Goal: Feedback & Contribution: Submit feedback/report problem

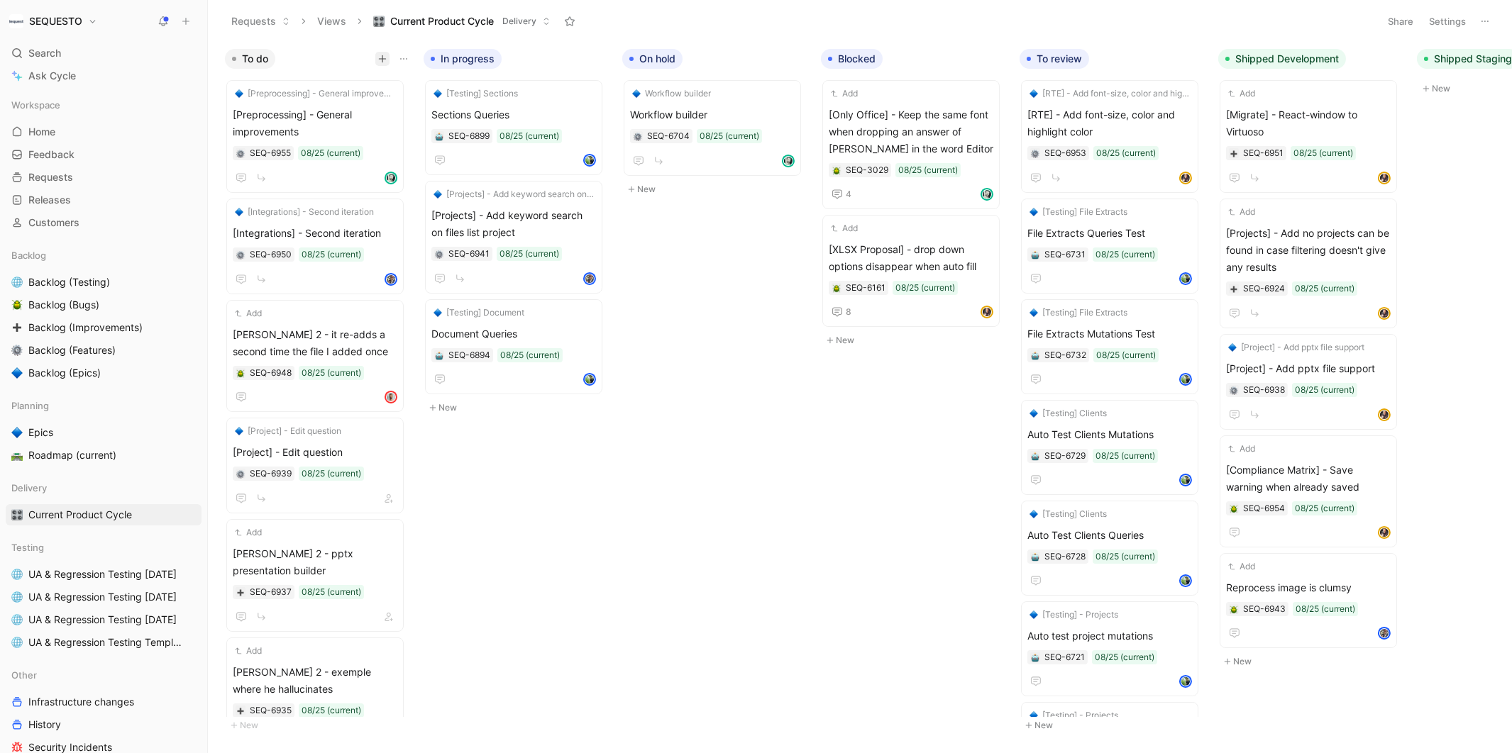
click at [378, 61] on icon "button" at bounding box center [382, 59] width 9 height 9
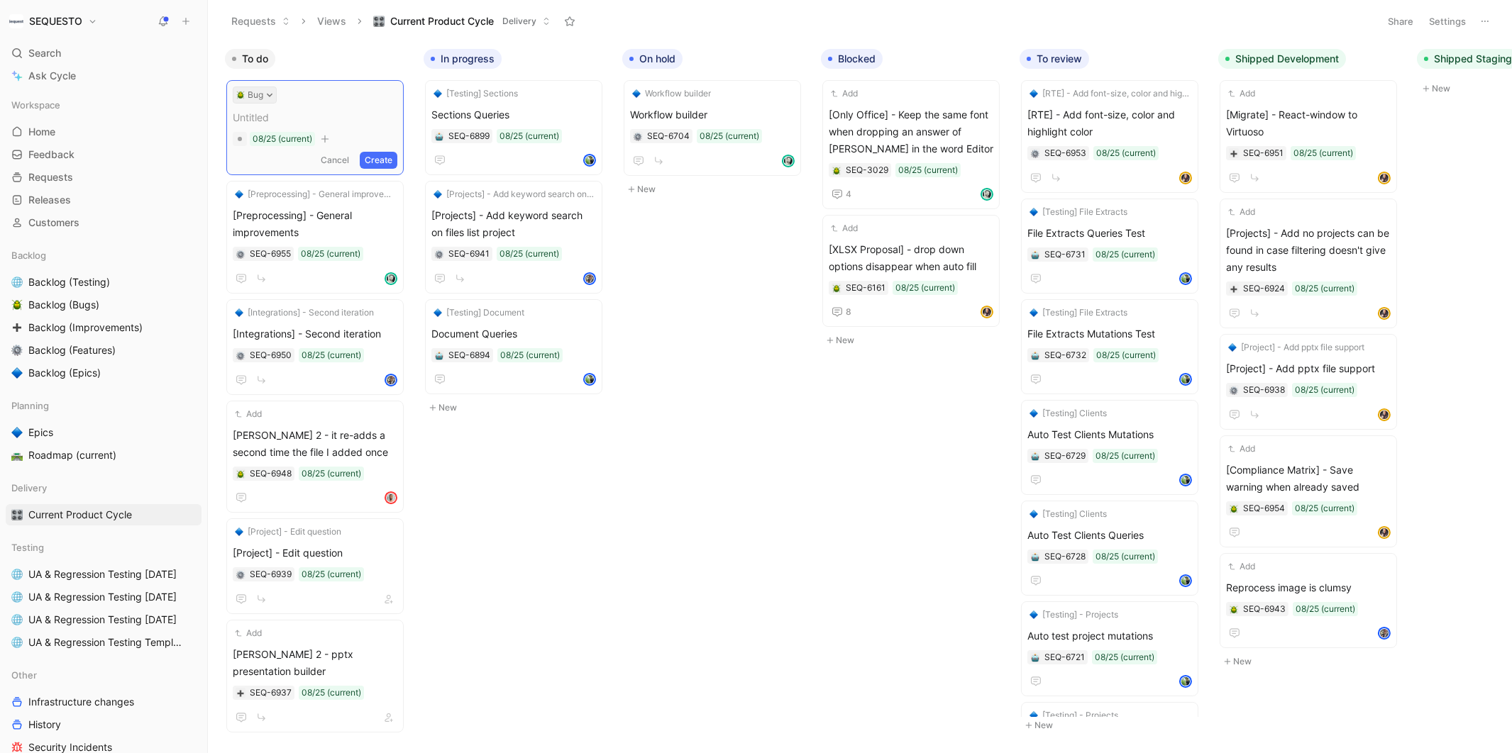
click at [270, 94] on icon at bounding box center [270, 96] width 6 height 4
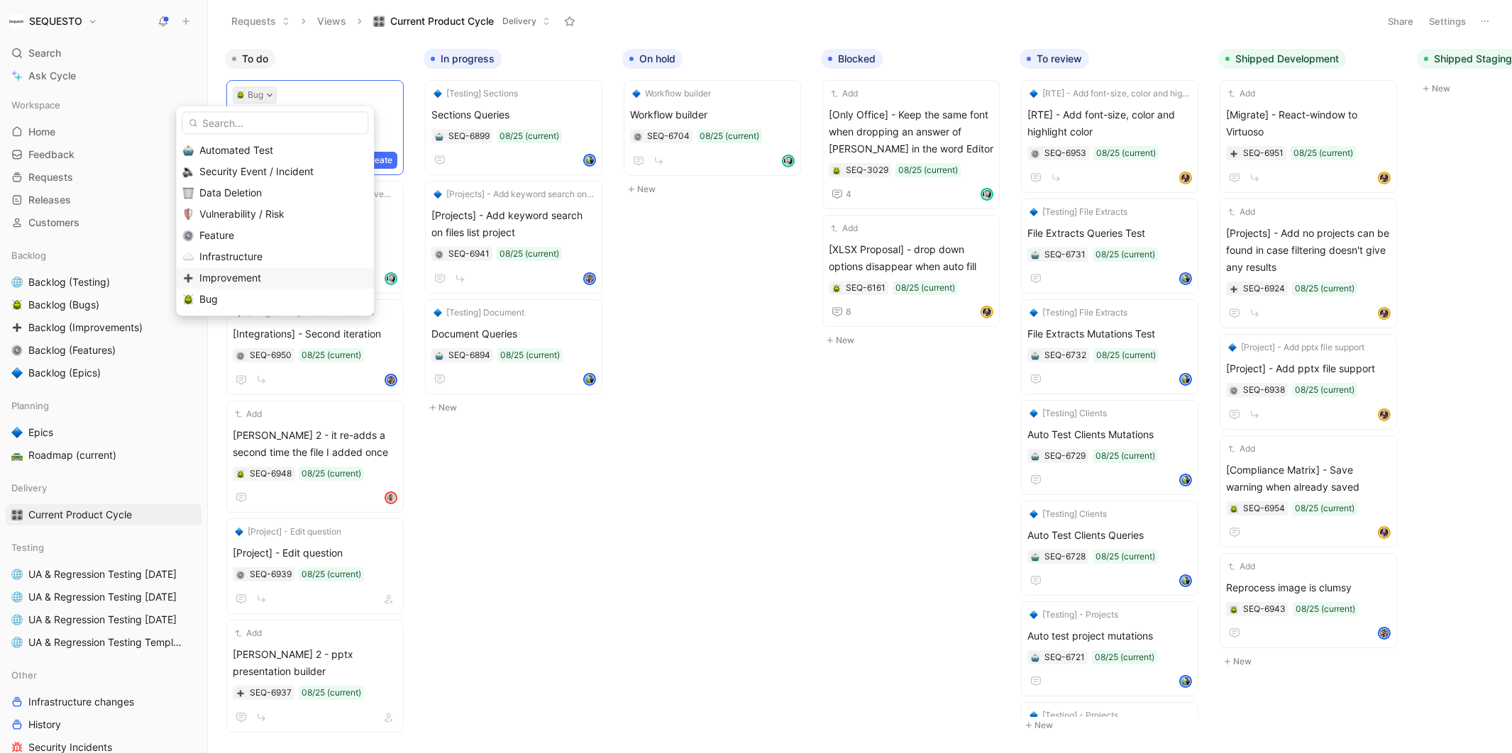
click at [222, 273] on span "Improvement" at bounding box center [230, 278] width 62 height 12
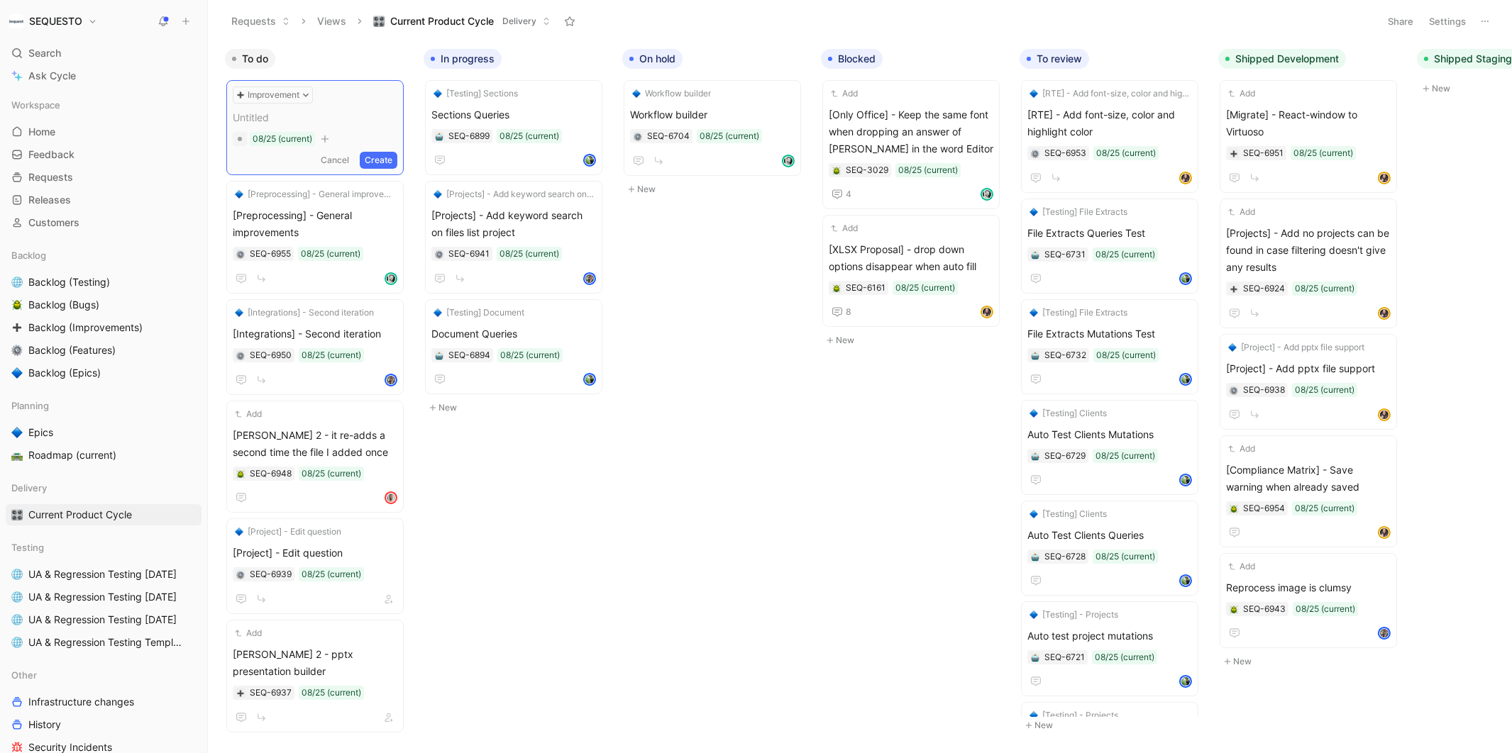
click at [244, 116] on span at bounding box center [315, 117] width 165 height 17
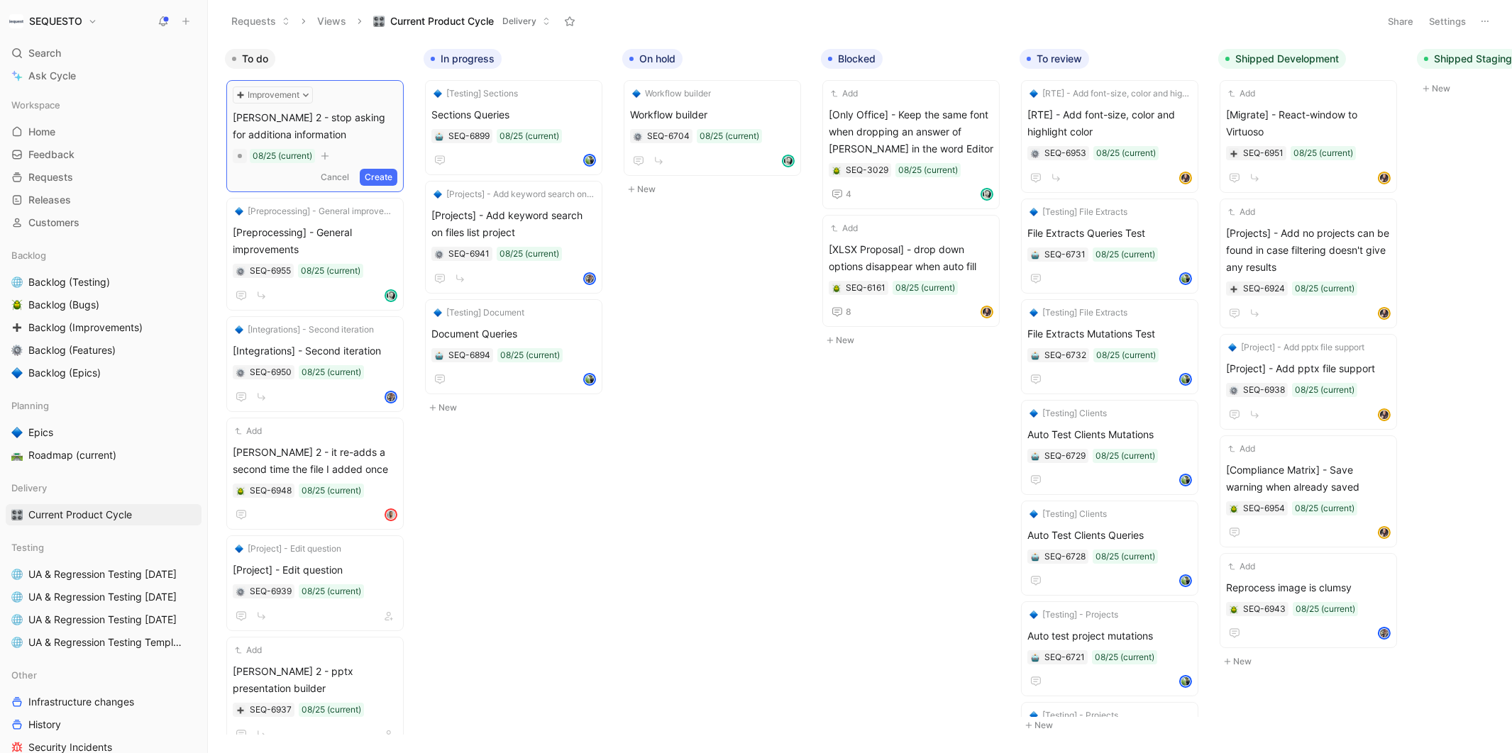
click at [389, 175] on button "Create" at bounding box center [379, 177] width 38 height 17
click at [349, 131] on span "[PERSON_NAME] 2 - stop asking for additiona information" at bounding box center [315, 123] width 165 height 34
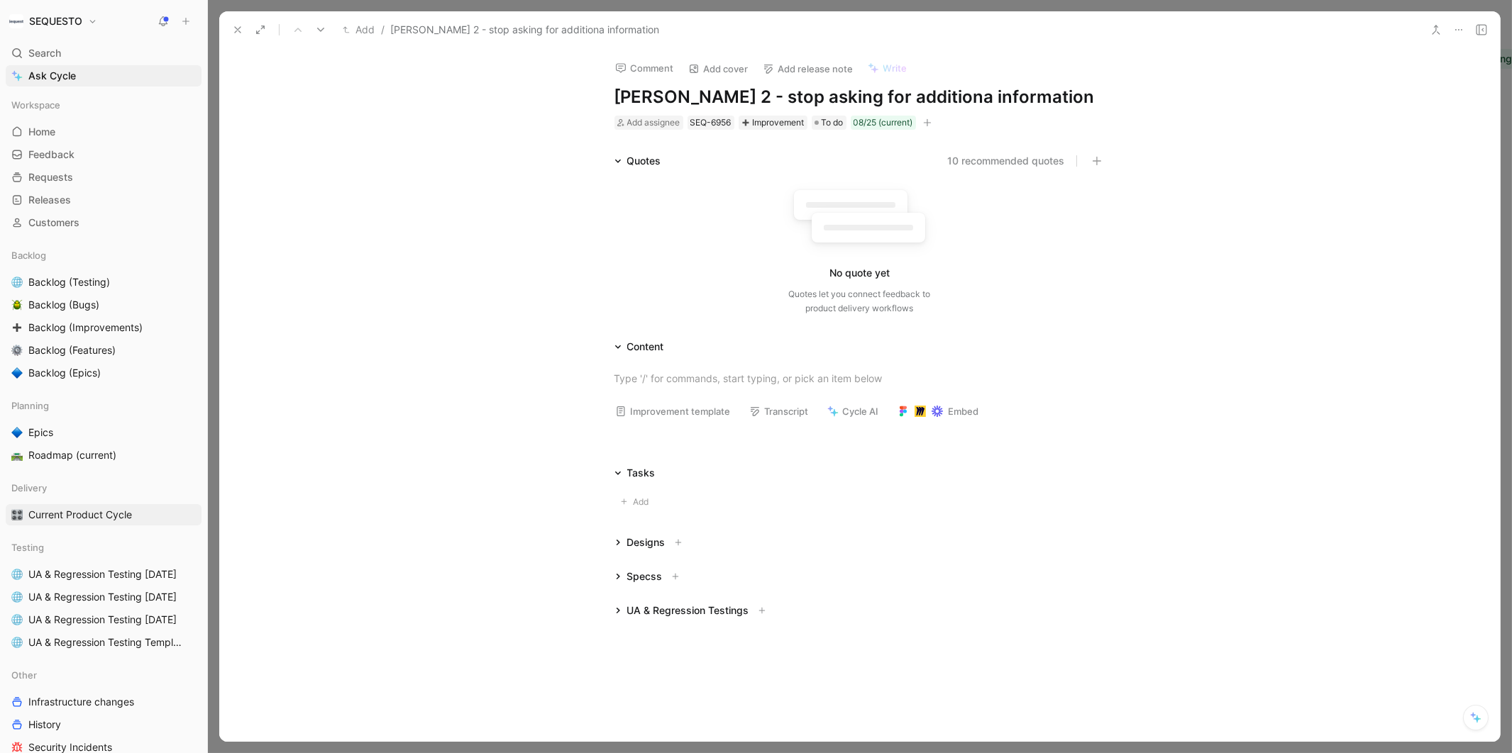
click at [905, 97] on h1 "[PERSON_NAME] 2 - stop asking for additiona information" at bounding box center [859, 97] width 491 height 23
click at [649, 364] on div at bounding box center [859, 378] width 1280 height 46
click at [634, 363] on div at bounding box center [859, 401] width 1280 height 92
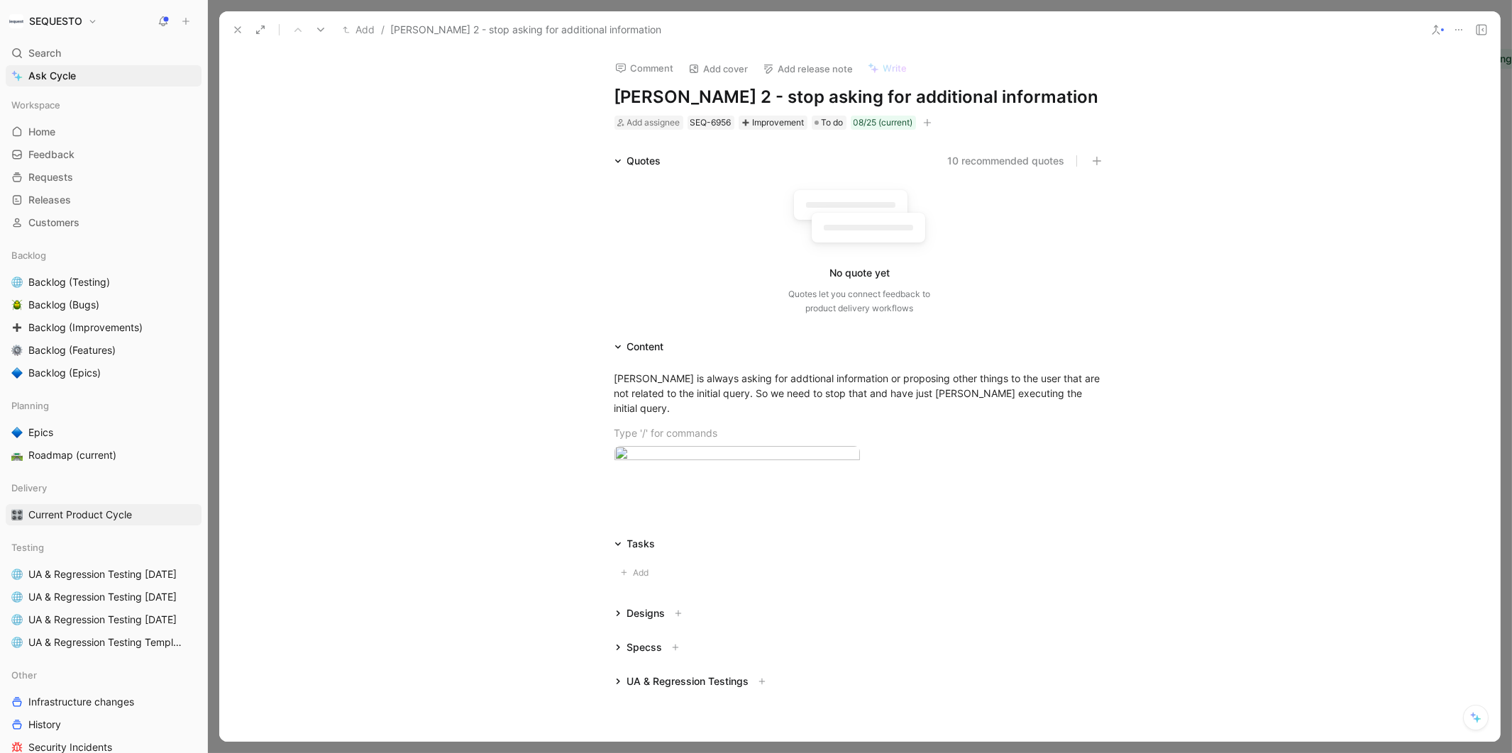
click at [232, 35] on icon at bounding box center [237, 29] width 11 height 11
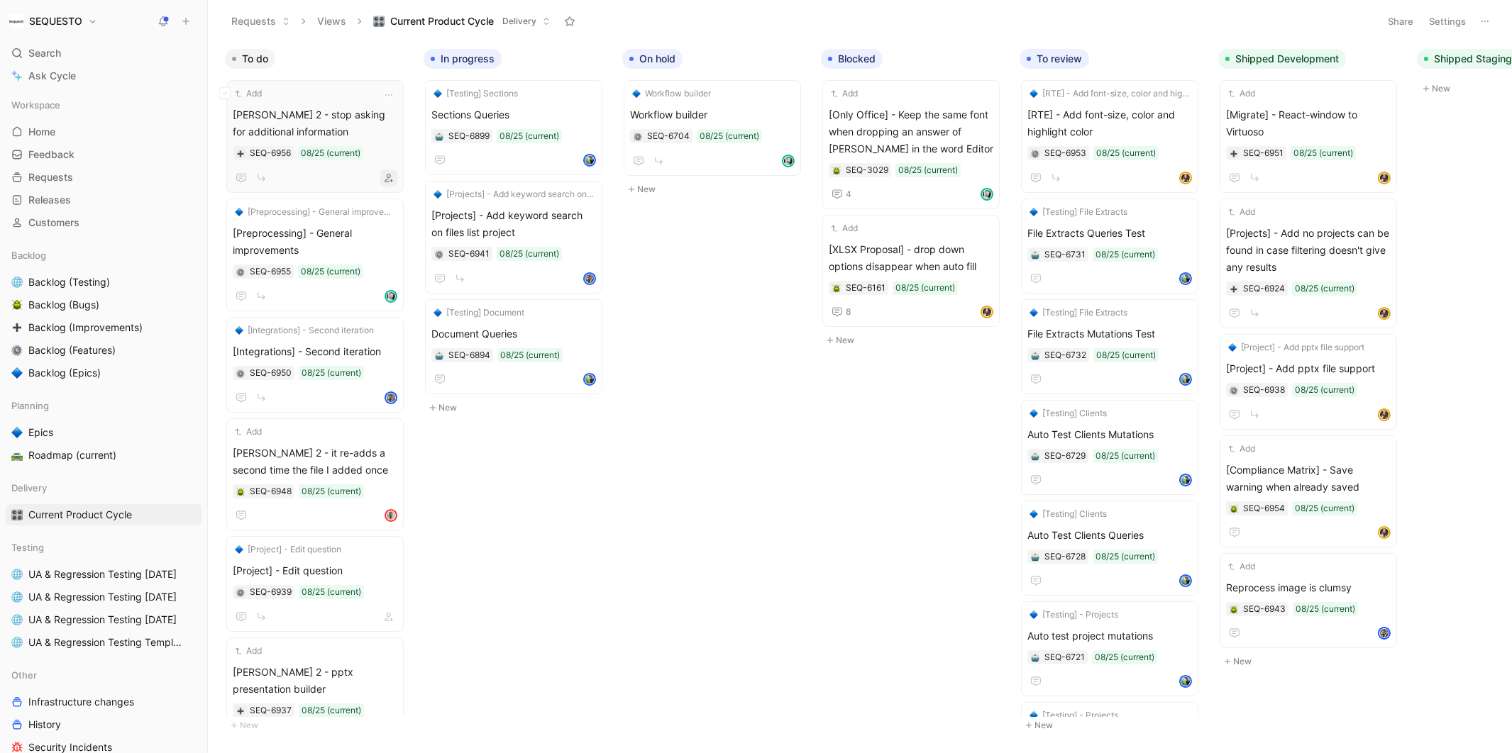
click at [393, 181] on icon "button" at bounding box center [389, 178] width 9 height 9
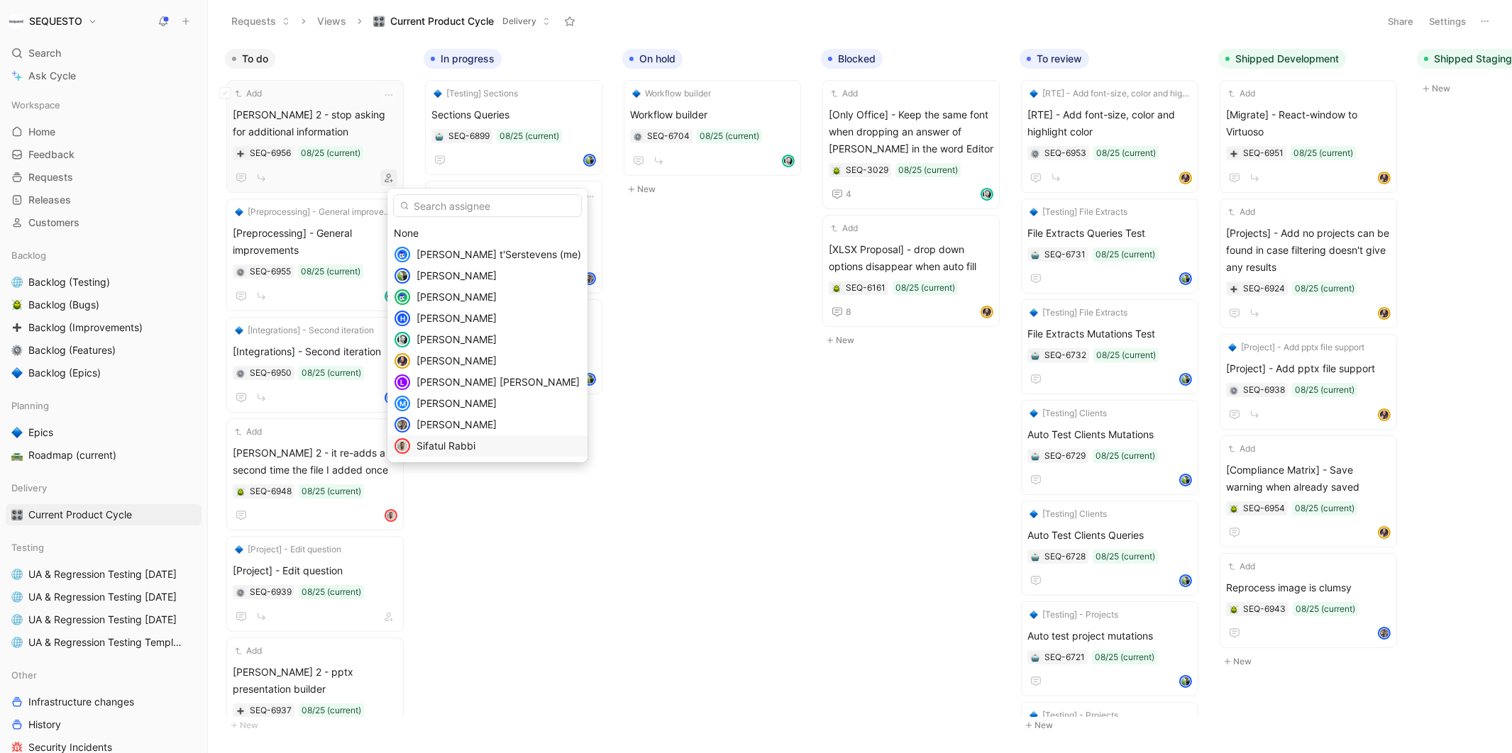
click at [441, 444] on span "Sifatul Rabbi" at bounding box center [445, 446] width 59 height 12
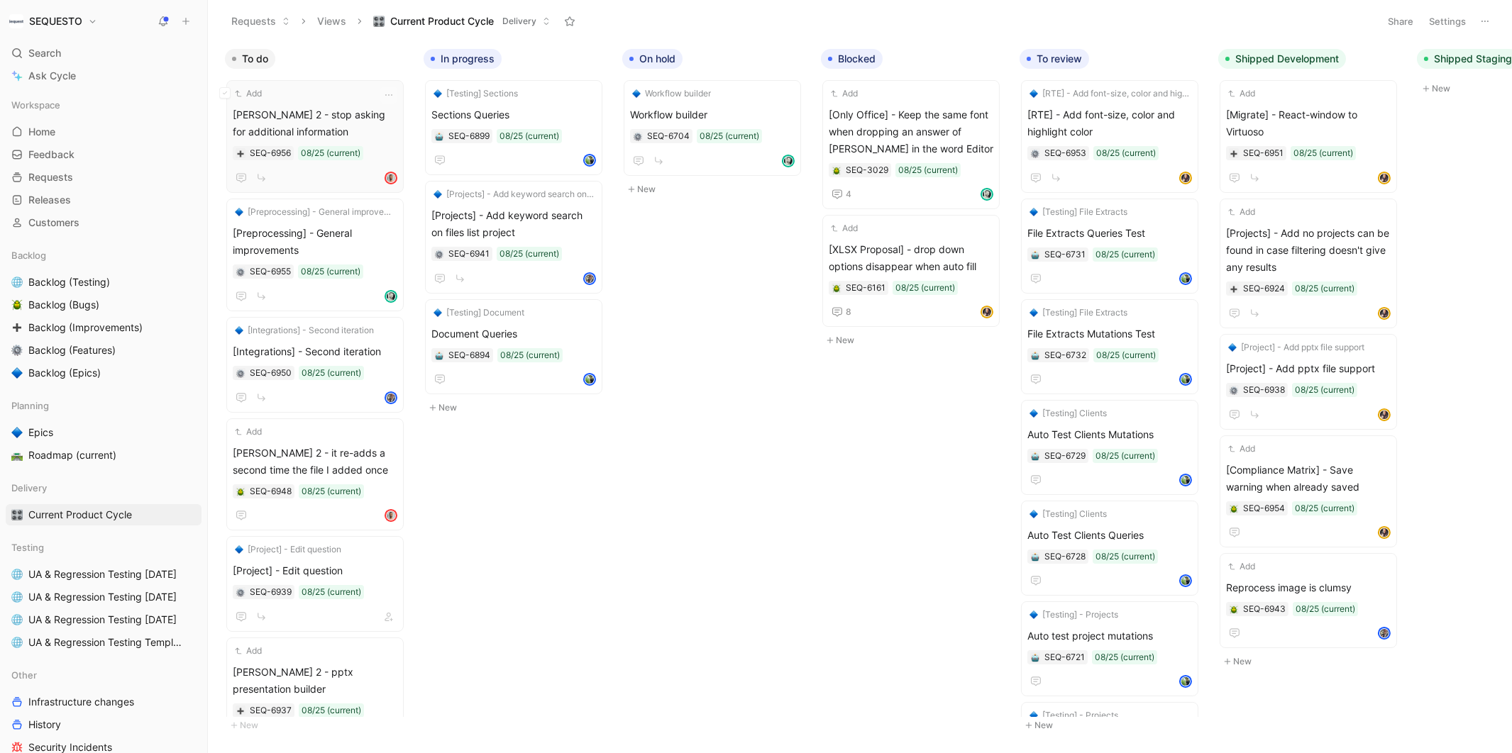
click at [803, 518] on body "SEQUESTO Search ⌘ K Ask Cycle Workspace Home G then H Feedback G then F Request…" at bounding box center [756, 376] width 1512 height 753
click at [774, 414] on div "To do Add [PERSON_NAME] 2 - stop asking for additional information SEQ-6956 08/…" at bounding box center [860, 397] width 1304 height 711
